Goal: Find contact information: Find contact information

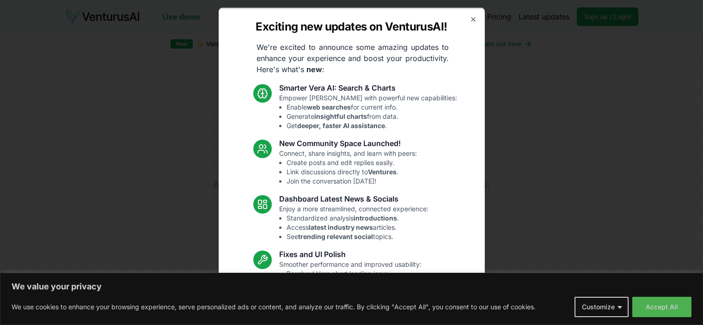
scroll to position [1243, 0]
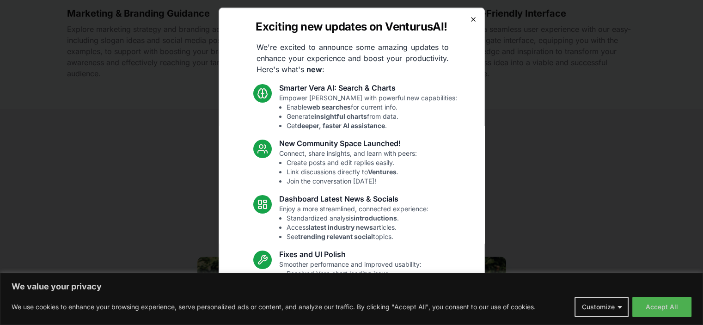
click at [470, 20] on icon "button" at bounding box center [473, 18] width 7 height 7
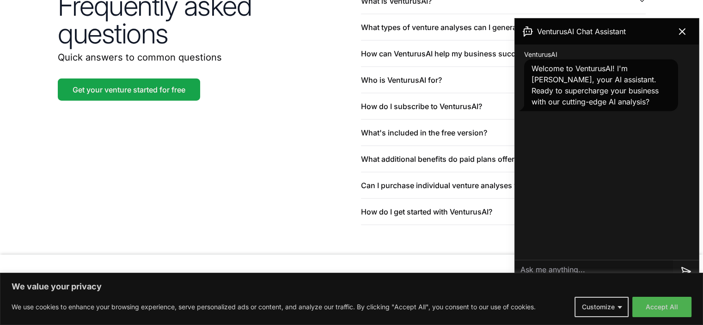
scroll to position [2253, 0]
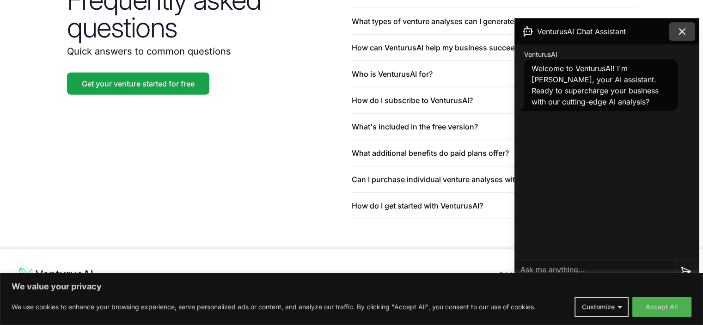
click at [687, 36] on icon at bounding box center [682, 31] width 11 height 11
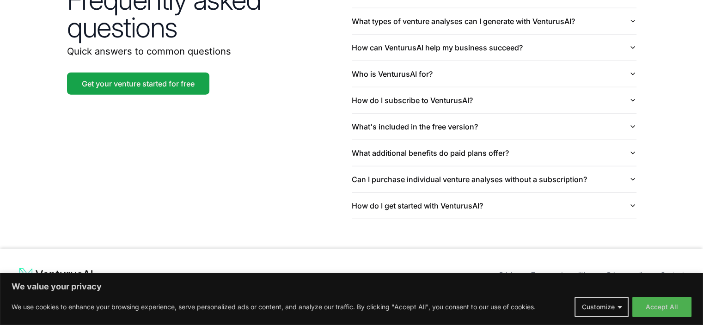
click at [671, 267] on ul "Pricing Terms and conditions Privacy policy Contact" at bounding box center [435, 274] width 500 height 15
click at [671, 270] on link "Contact" at bounding box center [673, 274] width 24 height 8
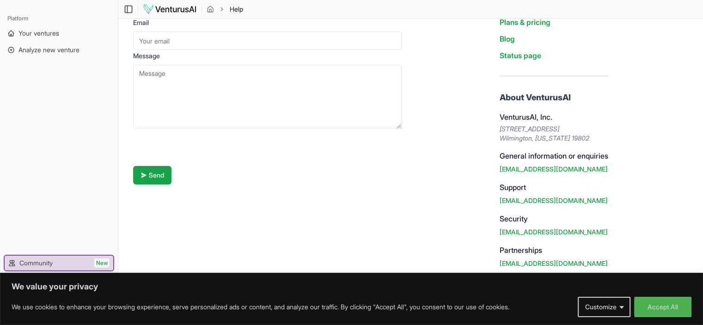
scroll to position [76, 0]
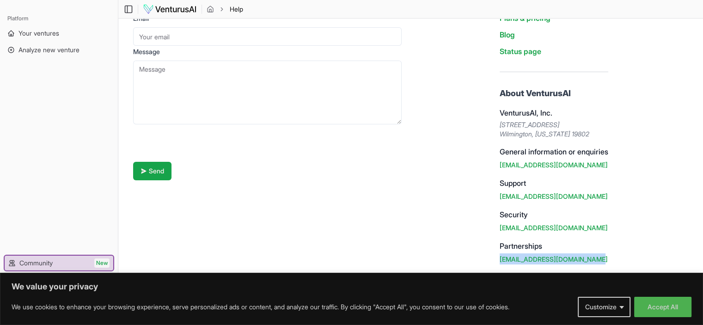
drag, startPoint x: 597, startPoint y: 259, endPoint x: 496, endPoint y: 263, distance: 101.3
click at [496, 263] on div "Useful links Terms and conditions Privacy Policy Plans & pricing Blog Status pa…" at bounding box center [553, 111] width 123 height 322
copy link "[EMAIL_ADDRESS][DOMAIN_NAME]"
